Goal: Register for event/course

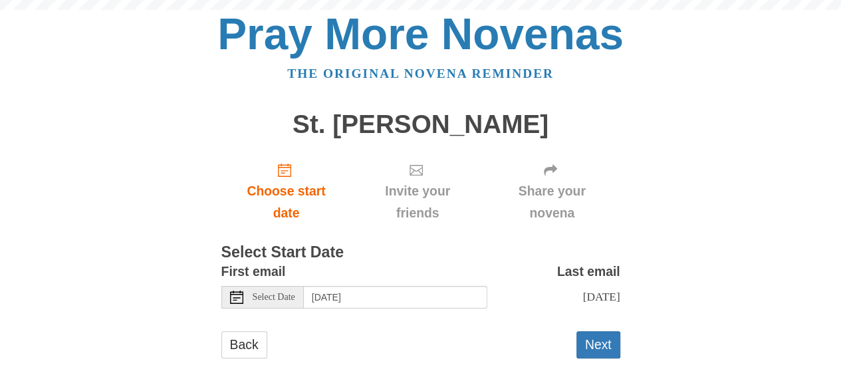
scroll to position [21, 0]
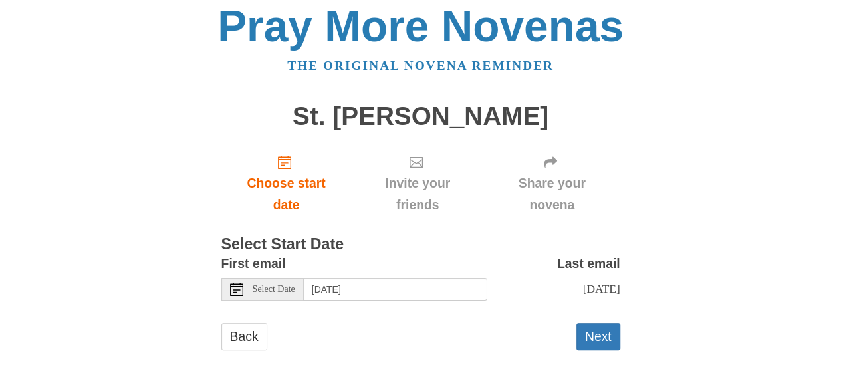
click at [246, 278] on div "Select Date" at bounding box center [262, 289] width 82 height 23
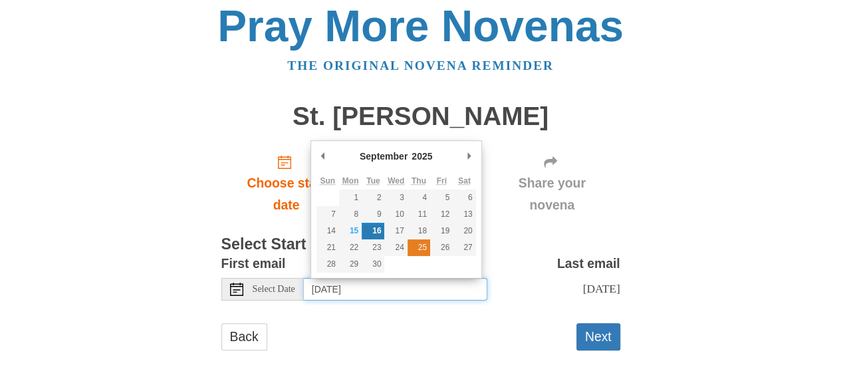
type input "Thursday, September 25th"
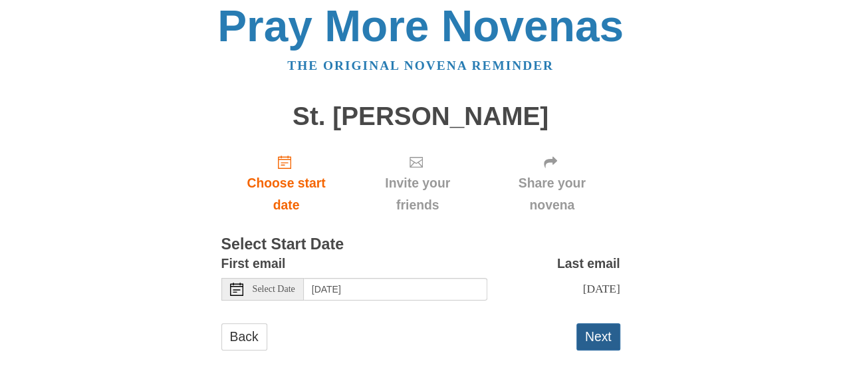
click at [592, 338] on button "Next" at bounding box center [598, 336] width 44 height 27
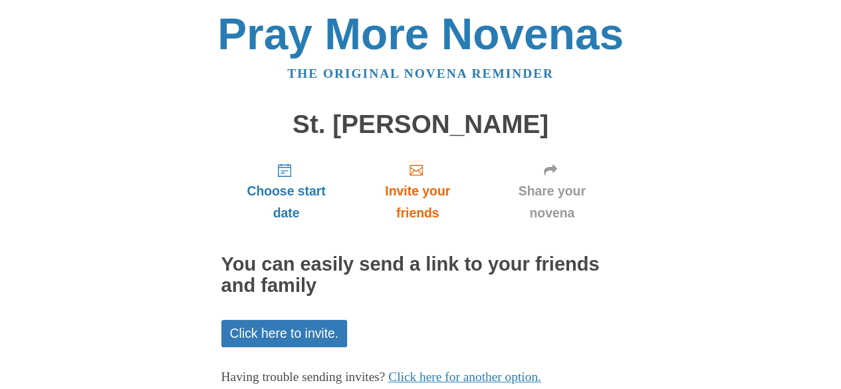
scroll to position [83, 0]
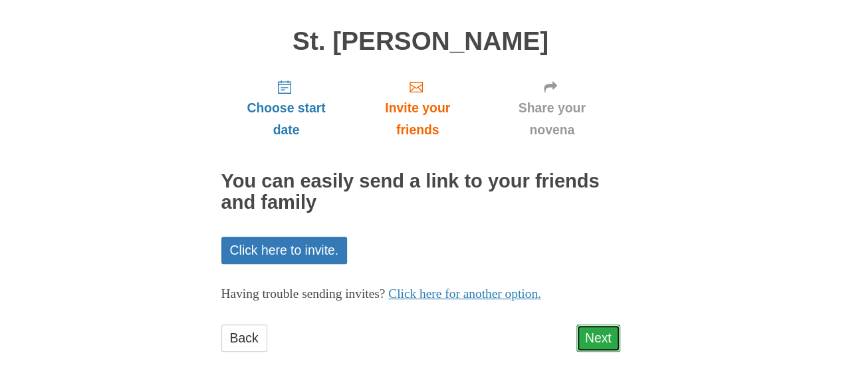
click at [592, 341] on link "Next" at bounding box center [598, 337] width 44 height 27
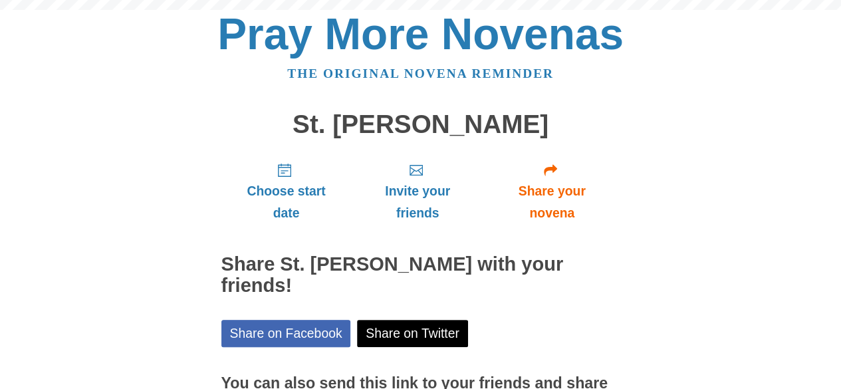
scroll to position [144, 0]
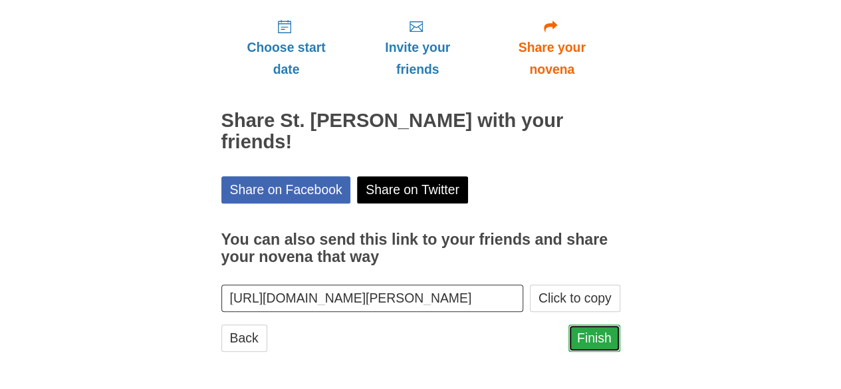
click at [604, 335] on link "Finish" at bounding box center [594, 337] width 52 height 27
